Goal: Information Seeking & Learning: Stay updated

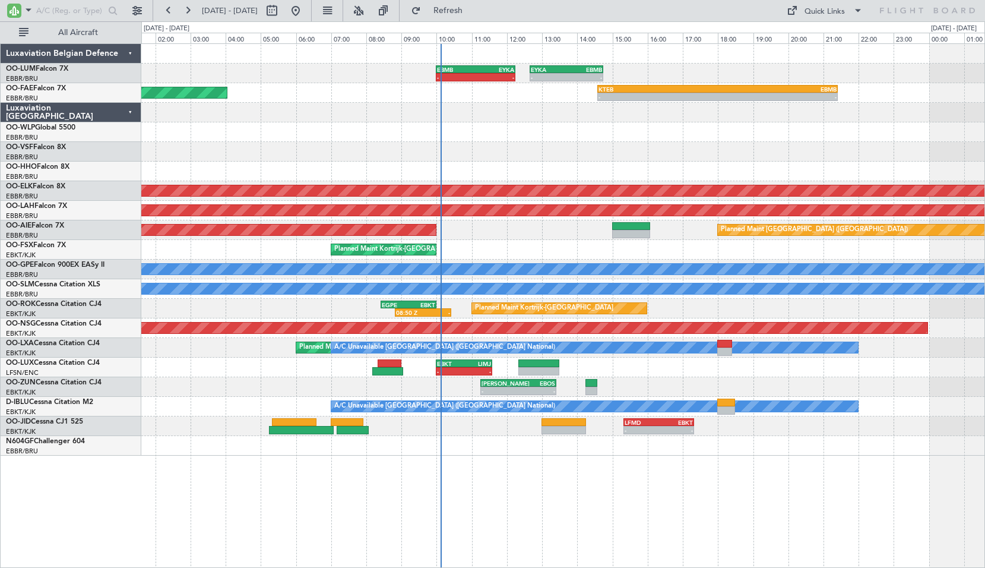
click at [636, 483] on div "- - EBMB 10:00 Z EYKA 12:15 Z - - EYKA 12:40 Z EBMB 14:45 Z AOG Maint [US_STATE…" at bounding box center [563, 305] width 844 height 525
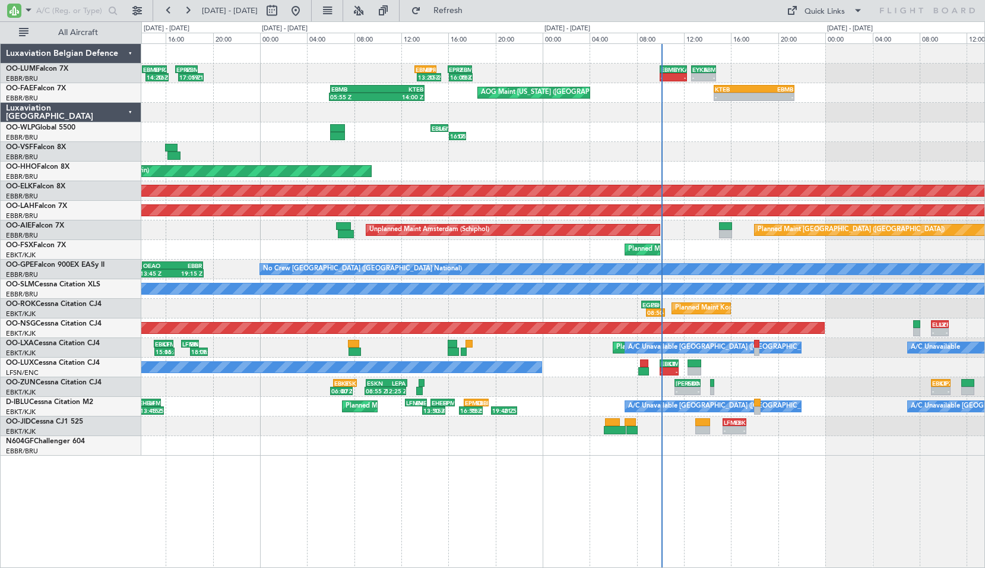
click at [549, 478] on div "- - EBMB 10:00 Z EYKA 12:15 Z - - EYKA 12:40 Z EBMB 14:45 Z 16:05 Z 18:05 Z EPR…" at bounding box center [563, 305] width 844 height 525
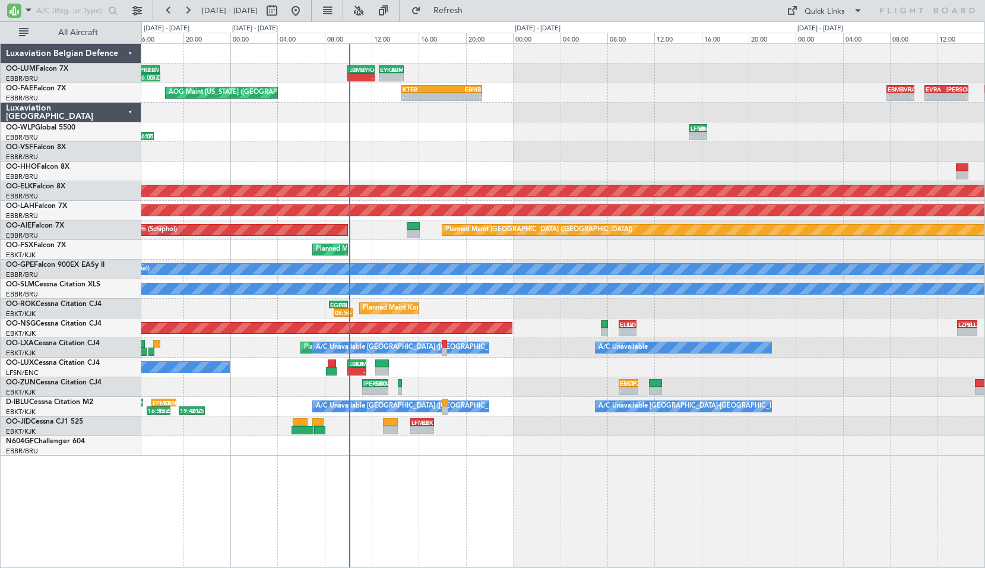
click at [507, 472] on div "- - EBMB 10:00 Z EYKA 12:15 Z - - EYKA 12:40 Z EBMB 14:45 Z 16:05 Z 18:05 Z EPR…" at bounding box center [563, 305] width 844 height 525
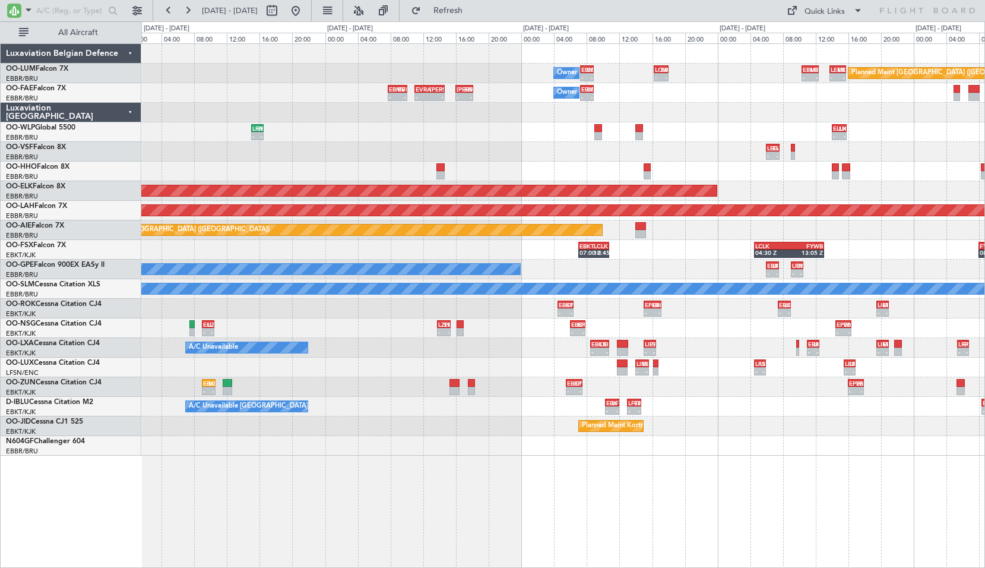
click at [466, 474] on div "Owner Melsbroek Air Base - - EBMB 07:15 Z LOWW 08:55 Z - - LOWW 16:15 Z EBMB 18…" at bounding box center [563, 305] width 844 height 525
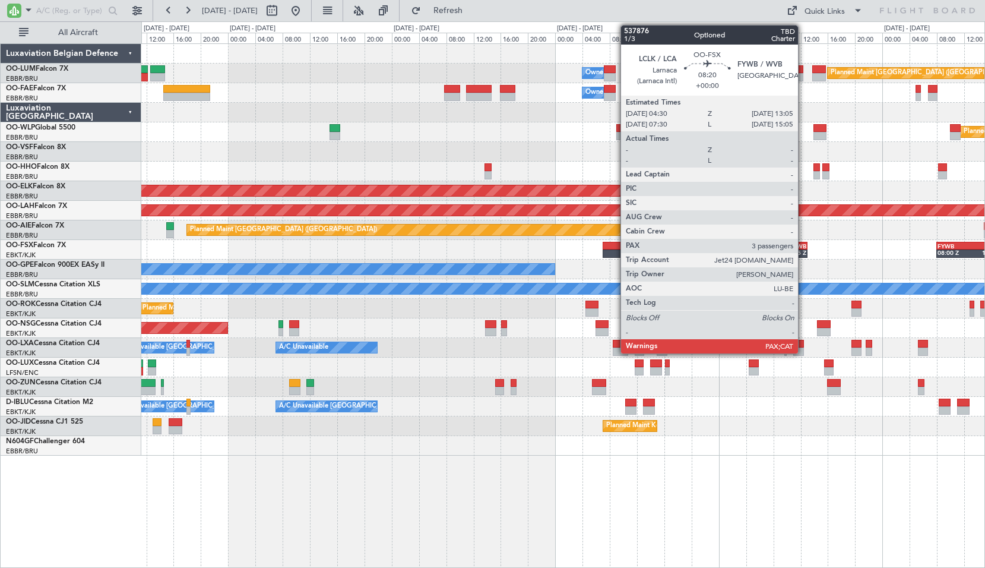
click at [804, 250] on div "13:05 Z" at bounding box center [793, 252] width 29 height 7
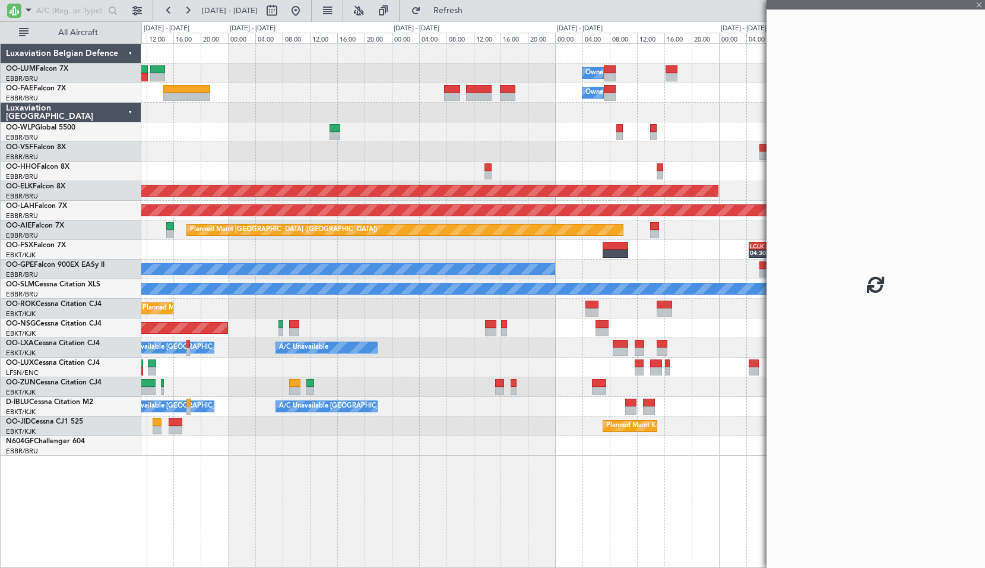
click at [537, 340] on div "Planned Maint [GEOGRAPHIC_DATA] ([GEOGRAPHIC_DATA] National) Owner [GEOGRAPHIC_…" at bounding box center [562, 250] width 843 height 412
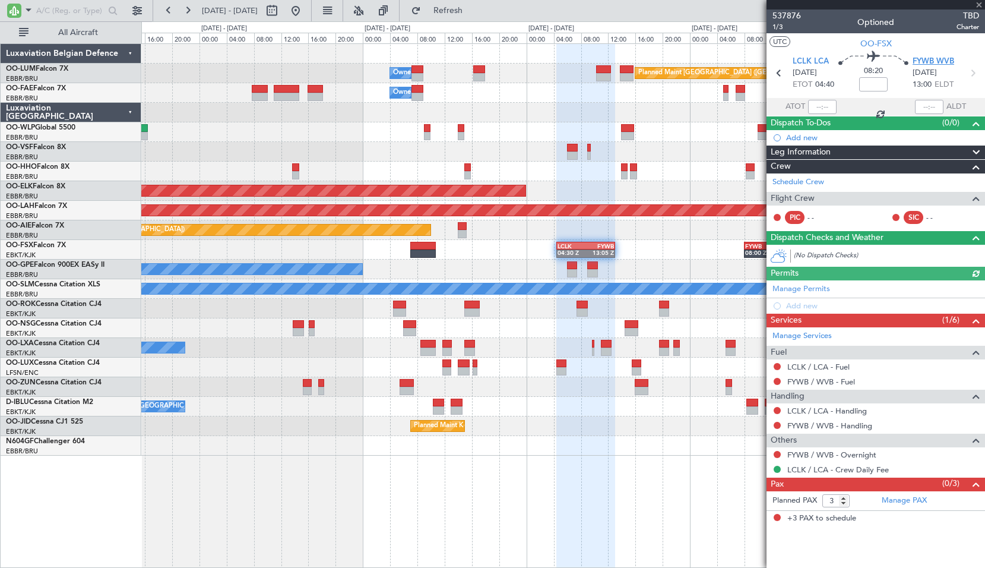
click at [931, 63] on span "FYWB WVB" at bounding box center [934, 62] width 42 height 12
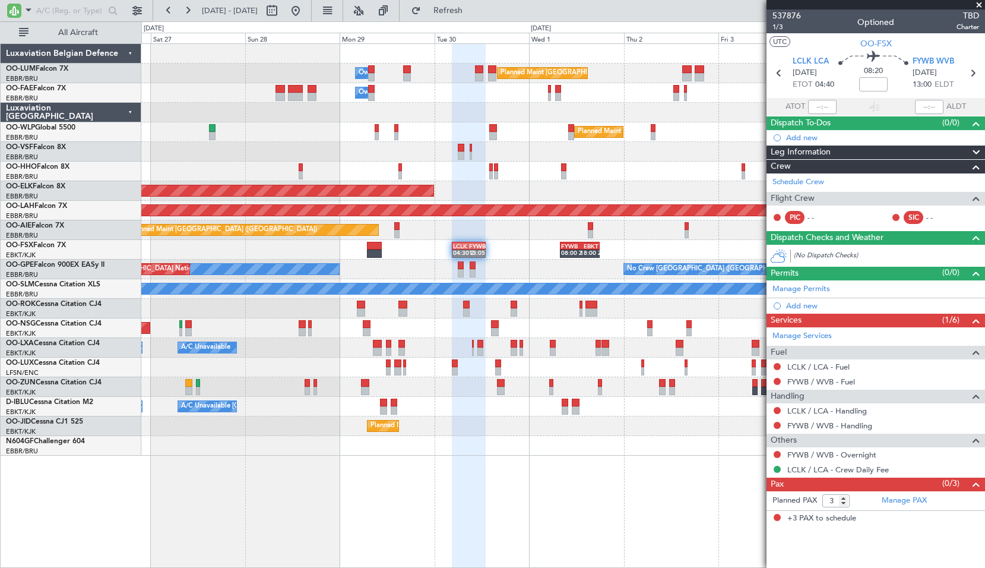
click at [533, 353] on div "A/C Unavailable A/C Unavailable [GEOGRAPHIC_DATA] ([GEOGRAPHIC_DATA] National) …" at bounding box center [562, 348] width 843 height 20
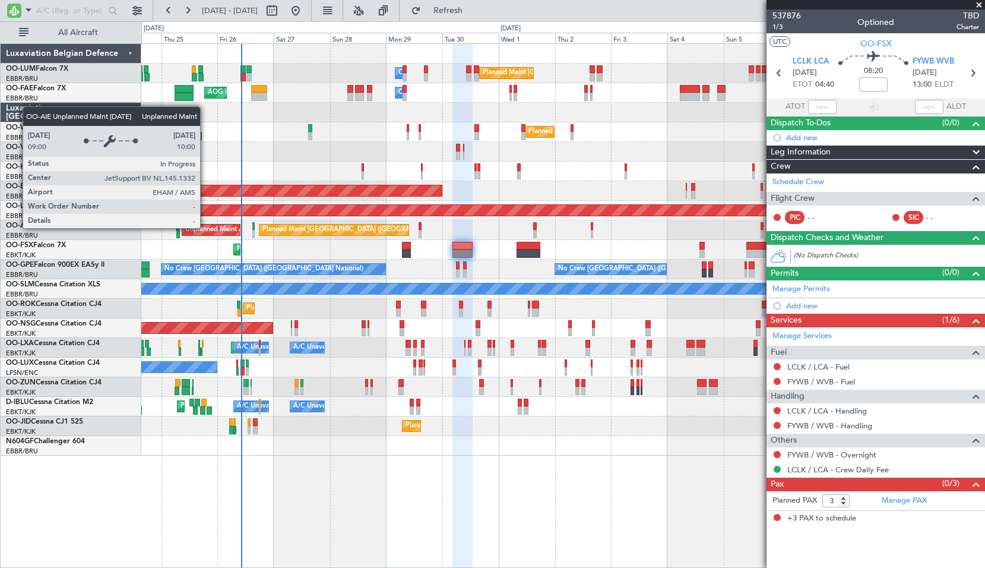
click at [330, 165] on div "Planned Maint [GEOGRAPHIC_DATA] ([GEOGRAPHIC_DATA] National) Owner [GEOGRAPHIC_…" at bounding box center [562, 250] width 843 height 412
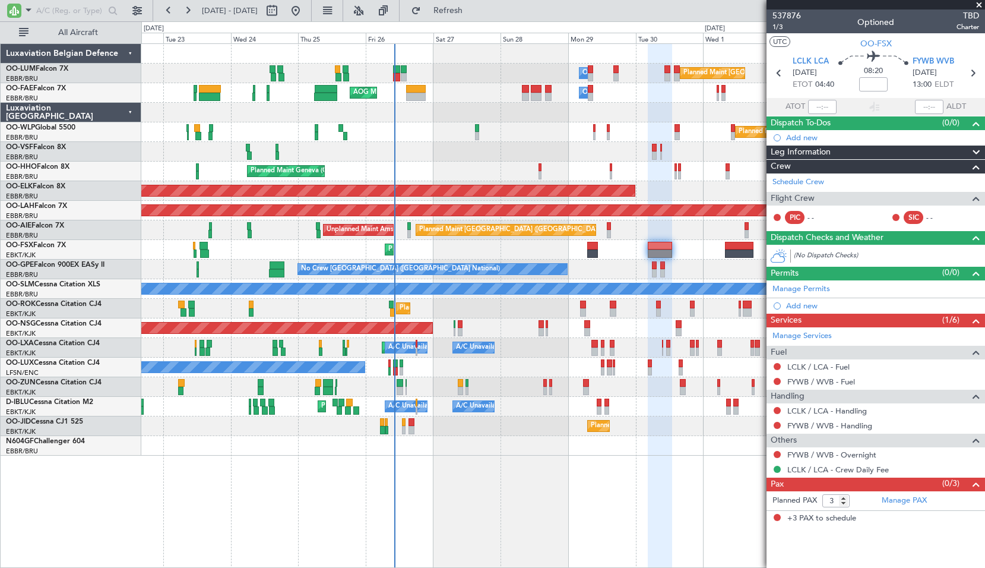
click at [346, 160] on div "AOG Maint [GEOGRAPHIC_DATA] ([GEOGRAPHIC_DATA] National)" at bounding box center [562, 152] width 843 height 20
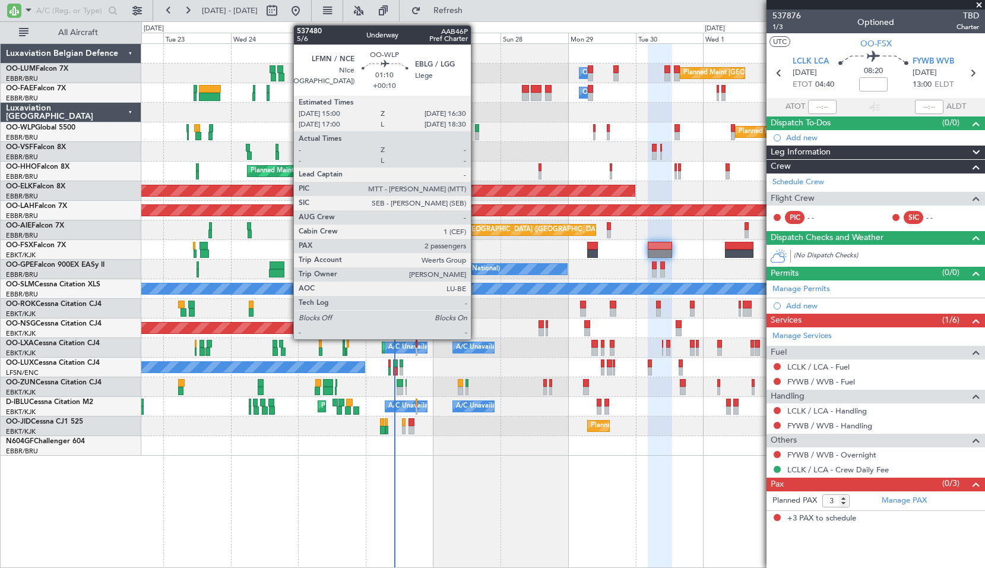
click at [476, 135] on div at bounding box center [477, 136] width 5 height 8
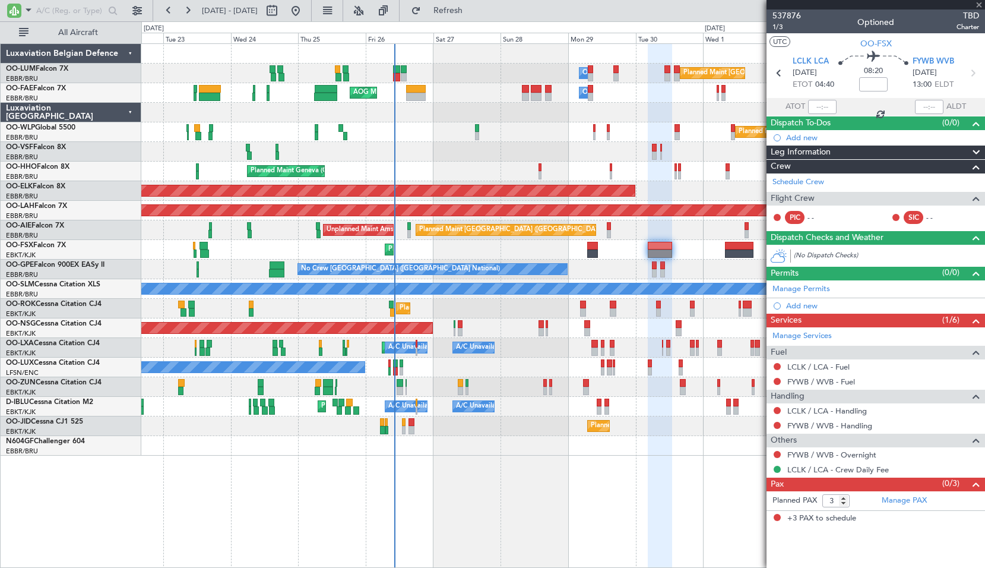
type input "+00:10"
type input "2"
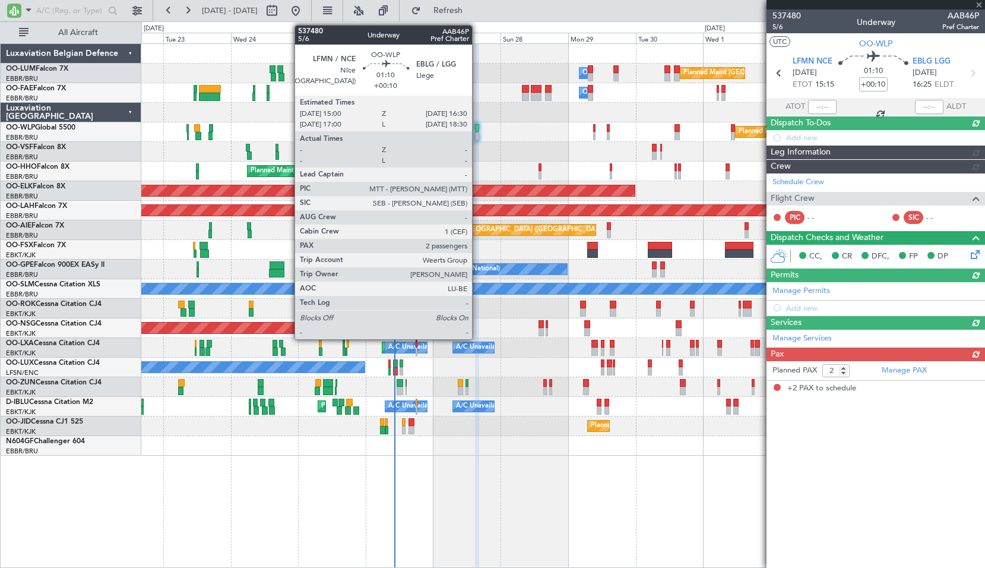
click at [478, 129] on div at bounding box center [477, 128] width 5 height 8
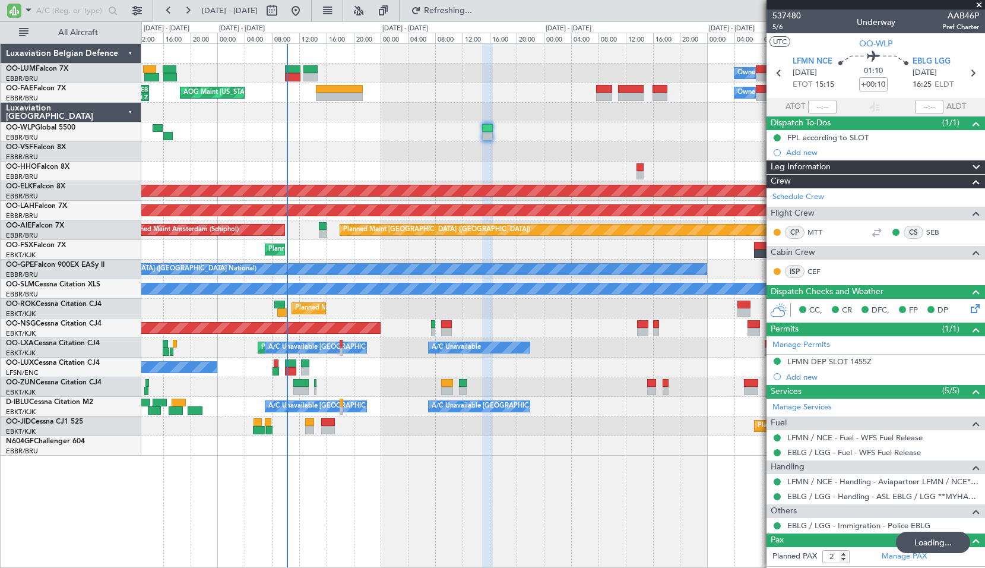
click at [668, 165] on div "Planned Maint Geneva (Cointrin)" at bounding box center [562, 172] width 843 height 20
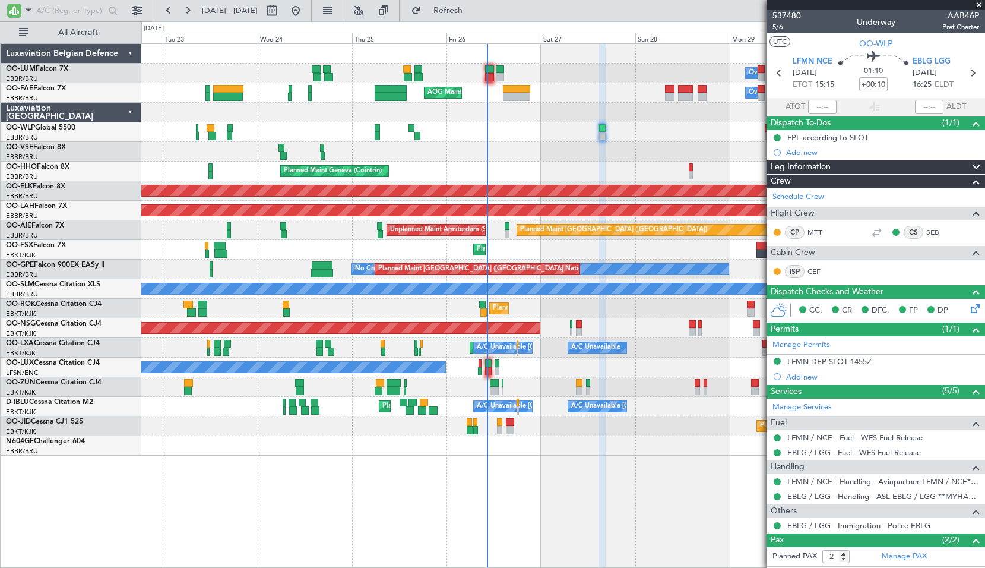
drag, startPoint x: 473, startPoint y: 12, endPoint x: 928, endPoint y: 3, distance: 454.5
click at [473, 7] on span "Refresh" at bounding box center [449, 11] width 50 height 8
click at [378, 324] on div "Planned Maint [GEOGRAPHIC_DATA] ([GEOGRAPHIC_DATA])" at bounding box center [562, 328] width 843 height 20
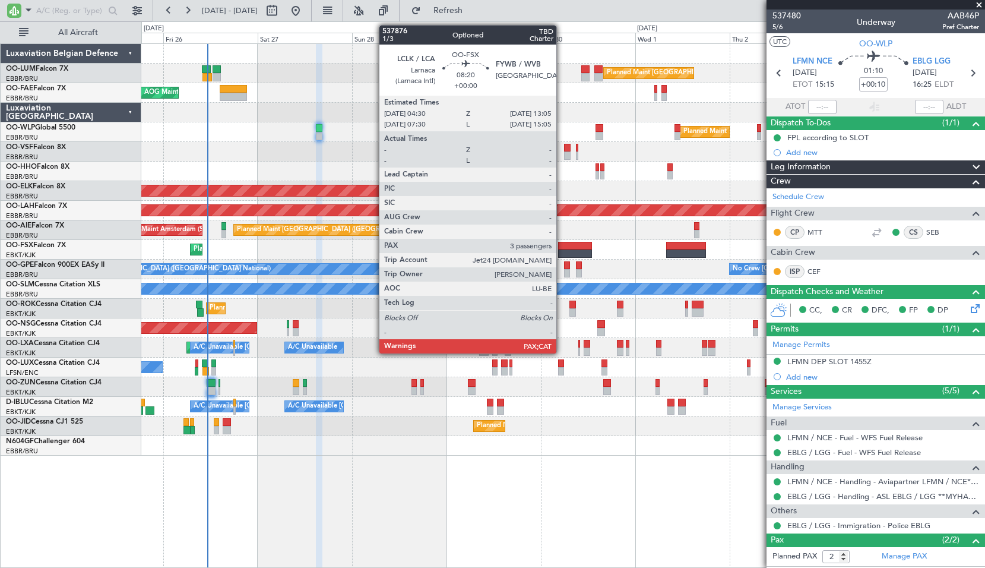
click at [562, 251] on div at bounding box center [575, 253] width 34 height 8
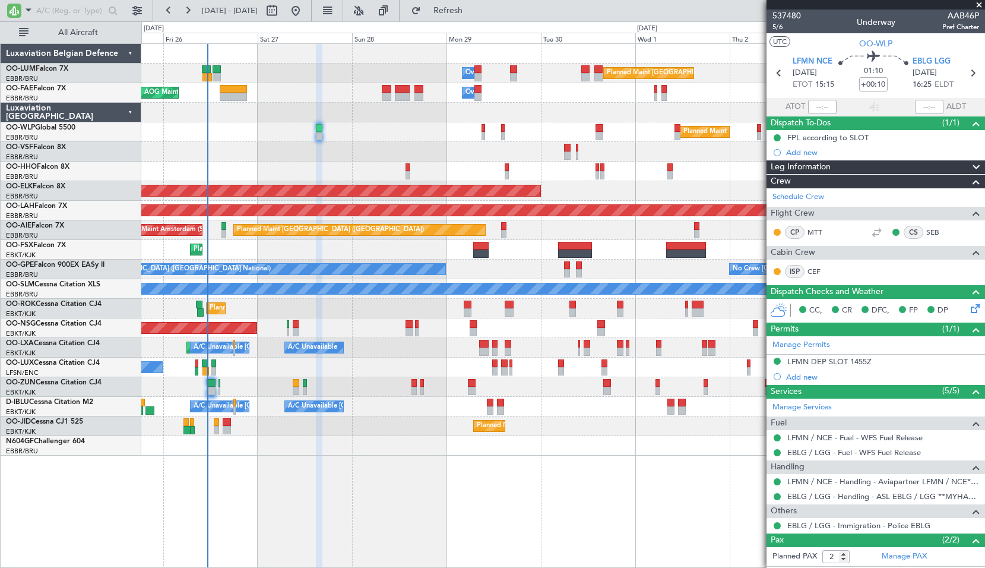
click at [627, 250] on div "Planned Maint Kortrijk-[GEOGRAPHIC_DATA]" at bounding box center [562, 250] width 843 height 20
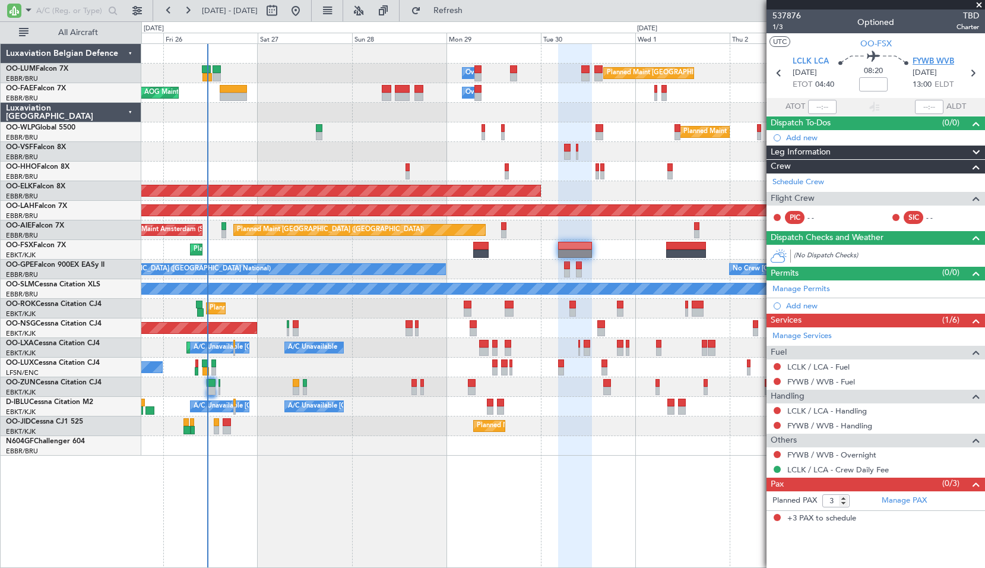
click at [937, 62] on span "FYWB WVB" at bounding box center [934, 62] width 42 height 12
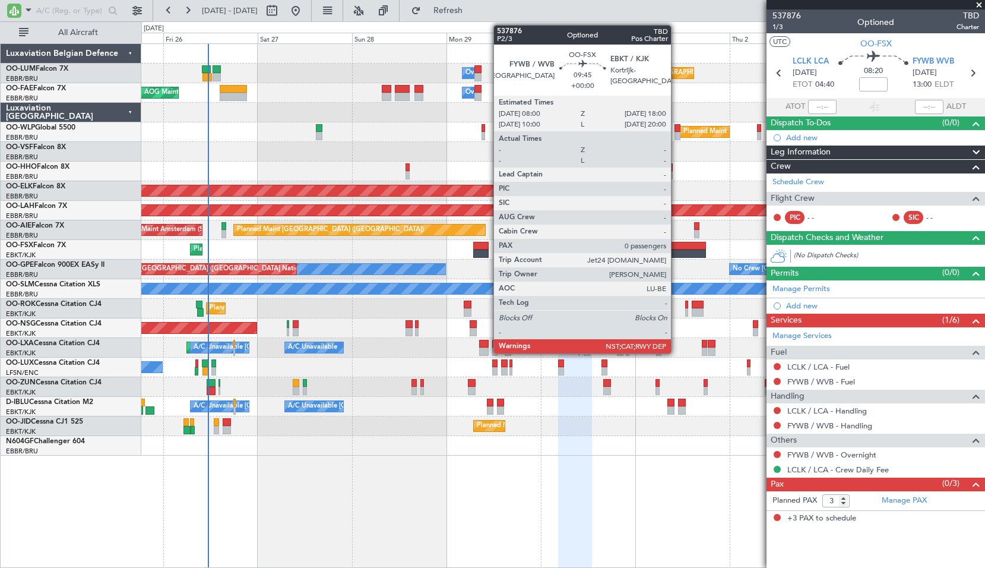
click at [677, 242] on div at bounding box center [686, 246] width 40 height 8
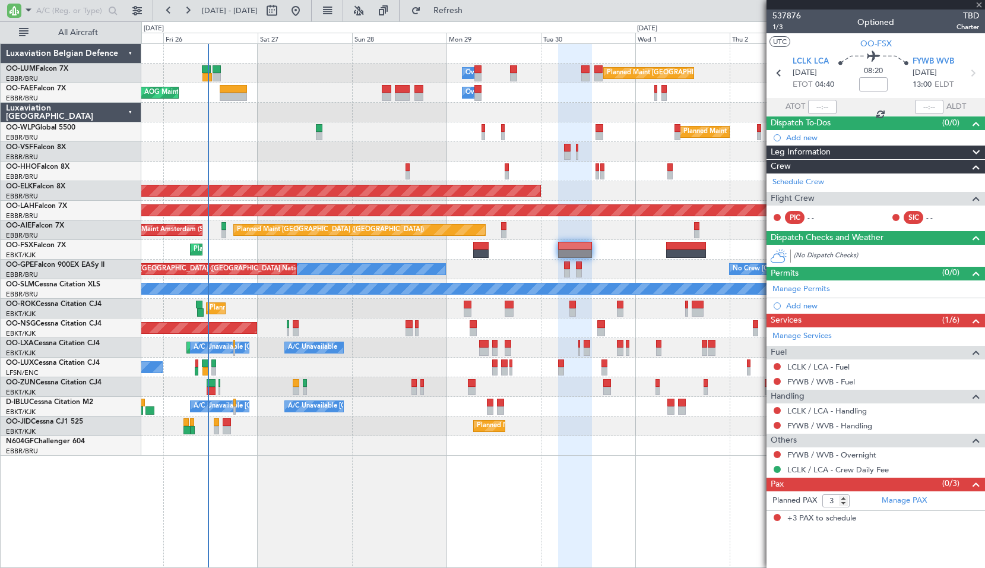
type input "0"
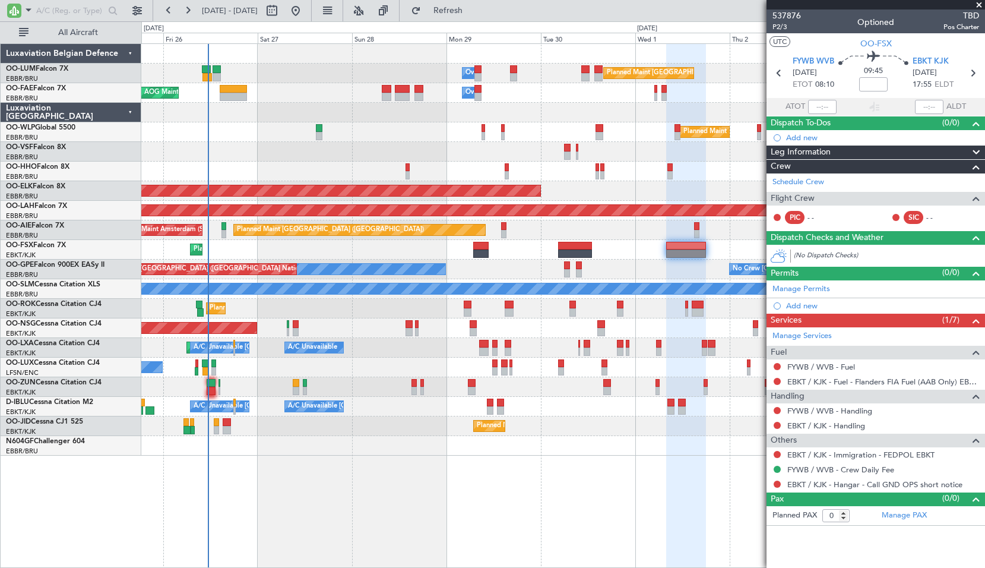
click at [977, 6] on span at bounding box center [980, 5] width 12 height 11
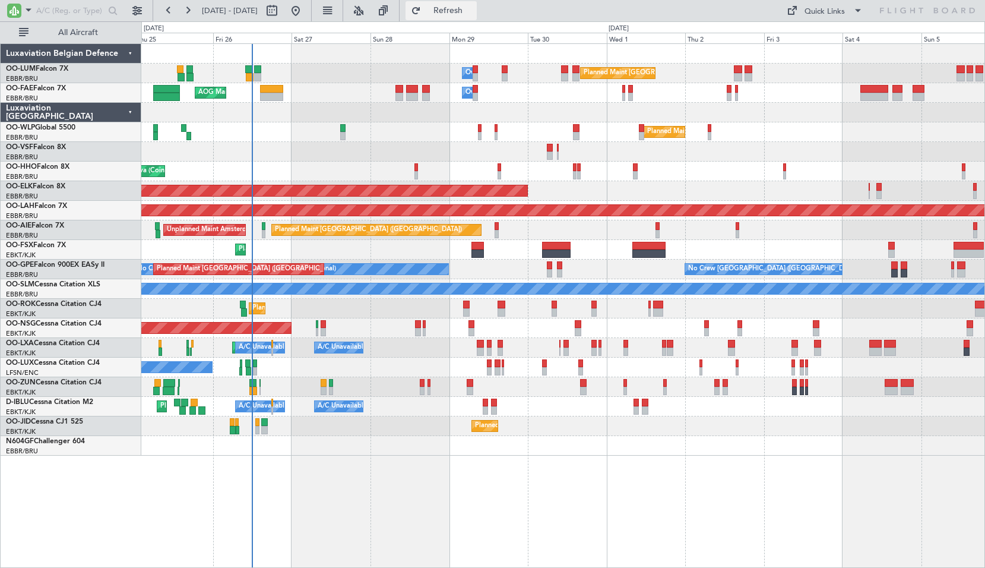
click at [473, 14] on span "Refresh" at bounding box center [449, 11] width 50 height 8
click at [579, 252] on div "Planned Maint Kortrijk-[GEOGRAPHIC_DATA]" at bounding box center [562, 250] width 843 height 20
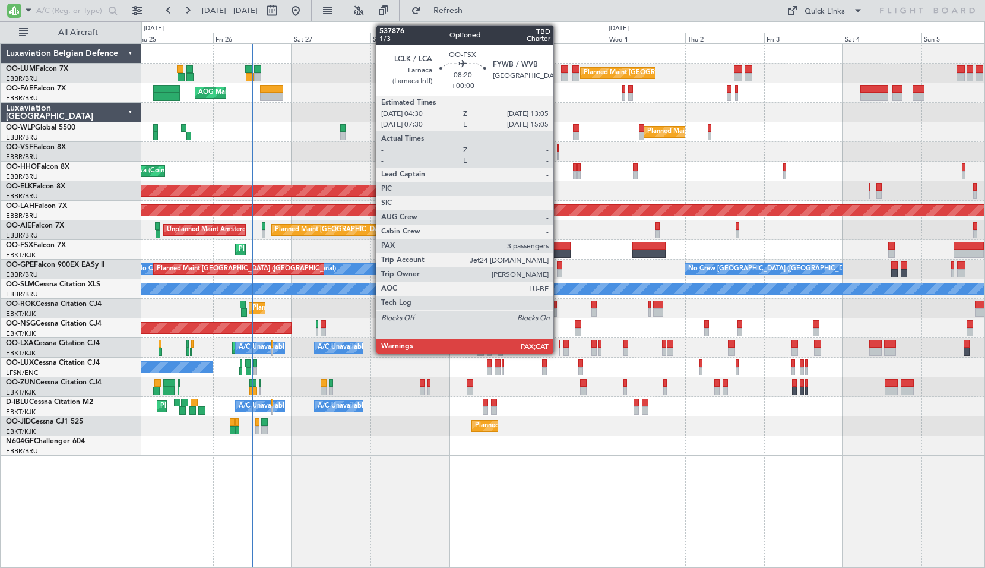
click at [559, 253] on div at bounding box center [556, 253] width 29 height 8
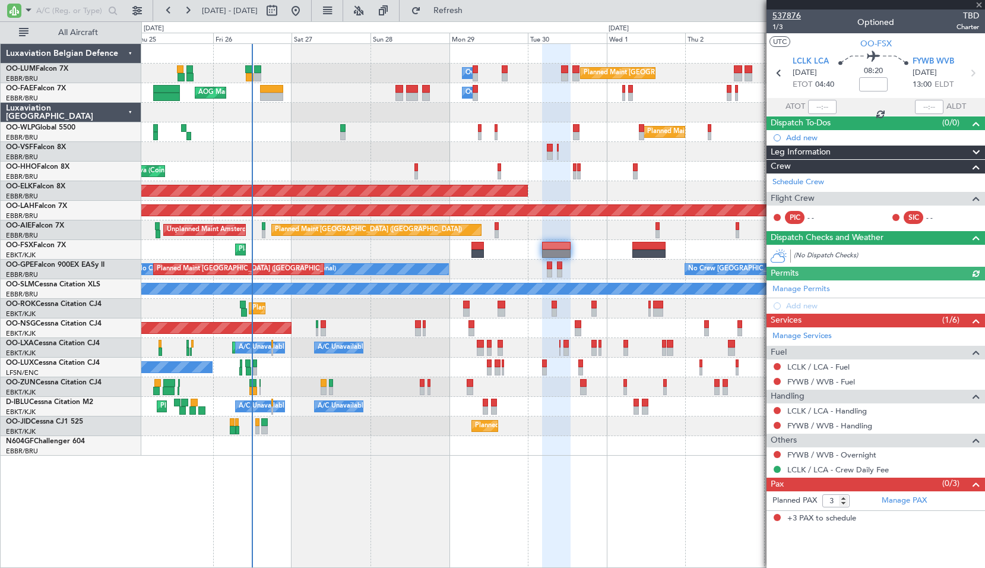
click at [783, 12] on span "537876" at bounding box center [787, 16] width 29 height 12
